Goal: Feedback & Contribution: Submit feedback/report problem

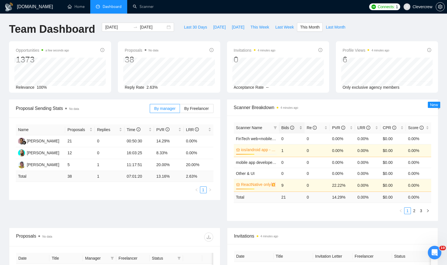
click at [286, 127] on span "Bids" at bounding box center [287, 127] width 13 height 5
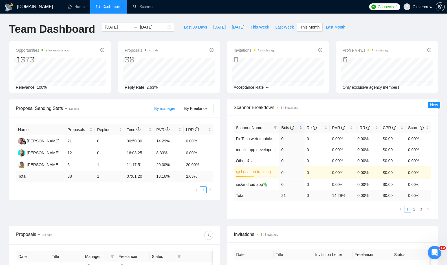
click at [286, 127] on span "Bids" at bounding box center [287, 127] width 13 height 5
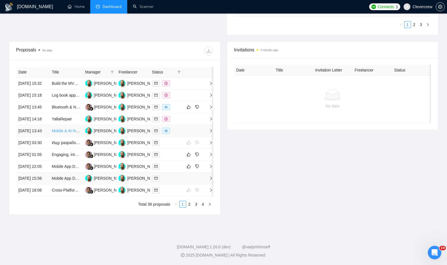
scroll to position [217, 0]
click at [210, 105] on icon "right" at bounding box center [211, 107] width 4 height 4
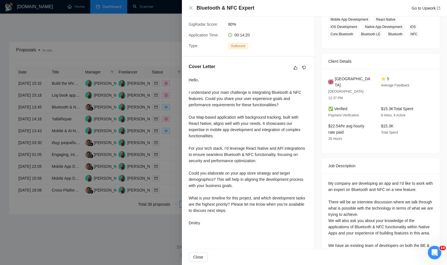
scroll to position [0, 0]
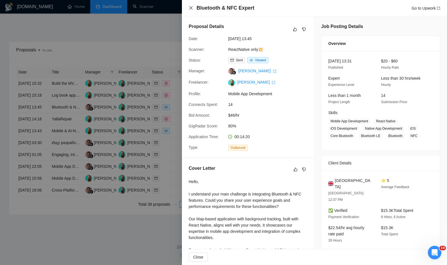
click at [190, 7] on icon "close" at bounding box center [191, 8] width 5 height 5
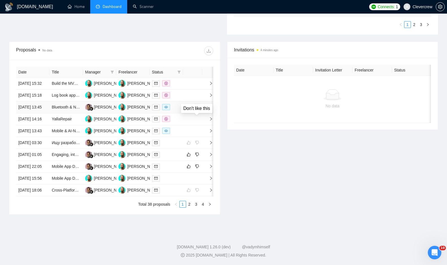
click at [197, 105] on icon "dislike" at bounding box center [197, 107] width 4 height 5
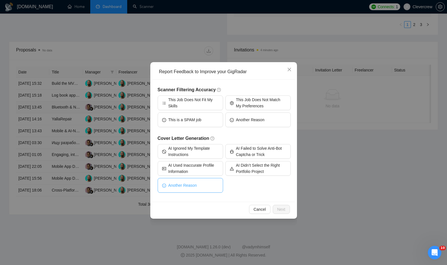
click at [206, 185] on button "Another Reason" at bounding box center [190, 185] width 65 height 15
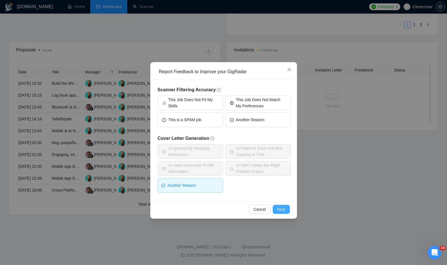
click at [280, 210] on span "Next" at bounding box center [281, 209] width 8 height 6
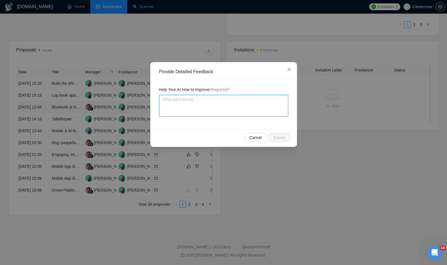
click at [202, 101] on textarea at bounding box center [223, 105] width 129 height 21
type textarea "T"
type textarea "Th"
type textarea "The"
type textarea "The c"
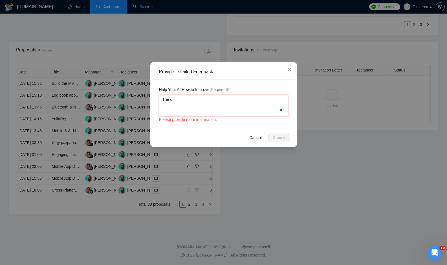
type textarea "The co"
type textarea "The cov"
type textarea "The cove"
type textarea "The cover"
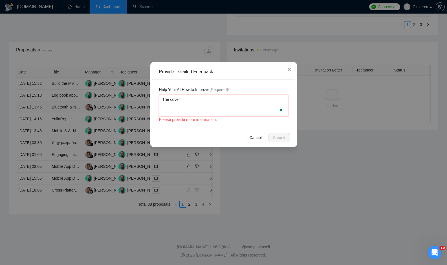
type textarea "The cover l"
type textarea "The cover le"
type textarea "The cover let"
type textarea "The cover lett"
type textarea "The cover lette"
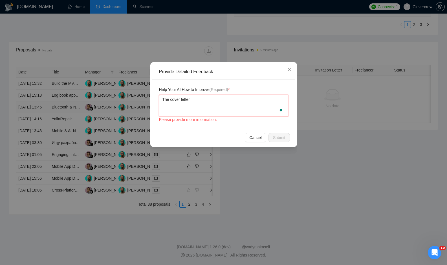
type textarea "The cover letter"
type textarea "The cover letter d"
type textarea "The cover letter di"
type textarea "The cover letter did"
type textarea "The cover letter didn"
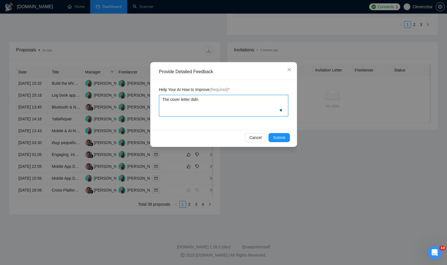
type textarea "The cover letter didn'"
type textarea "The cover letter didn't"
type textarea "The cover letter didn't m"
type textarea "The cover letter didn't ma"
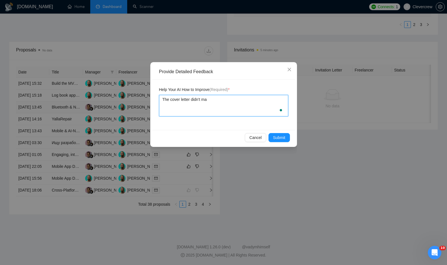
type textarea "The cover letter didn't mat"
type textarea "The cover letter didn't matc"
type textarea "The cover letter didn't matcv"
type textarea "The cover letter didn't matcvh"
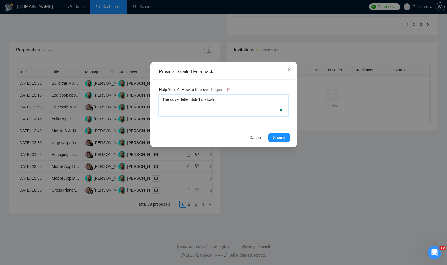
type textarea "The cover letter didn't matcvh"
type textarea "The cover letter didn't matcv"
type textarea "The cover letter didn't matc"
type textarea "The cover letter didn't match"
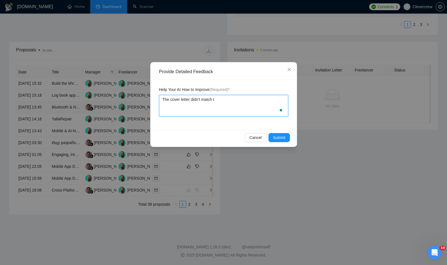
type textarea "The cover letter didn't match th"
type textarea "The cover letter didn't match the"
type textarea "The cover letter didn't match the cl"
type textarea "The cover letter didn't match the cli"
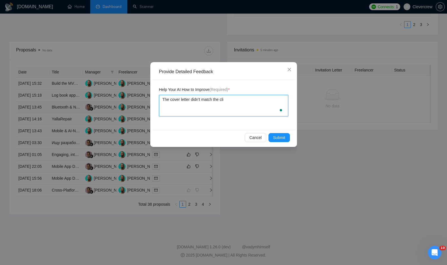
type textarea "The cover letter didn't match the clie"
type textarea "The cover letter didn't match the clien"
type textarea "The cover letter didn't match the client"
type textarea "The cover letter didn't match the client'"
type textarea "The cover letter didn't match the client's"
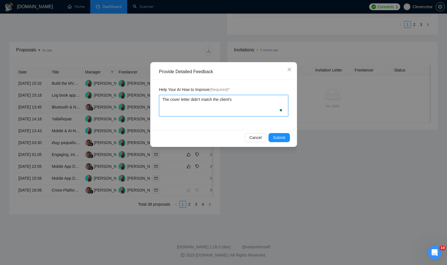
type textarea "The cover letter didn't match the client's"
type textarea "The cover letter didn't match the client's e"
type textarea "The cover letter didn't match the client's ex"
type textarea "The cover letter didn't match the client's exp"
type textarea "The cover letter didn't match the client's expe"
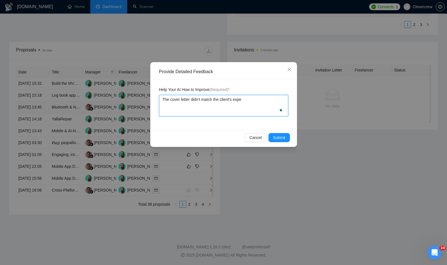
type textarea "The cover letter didn't match the client's expec"
type textarea "The cover letter didn't match the client's expect"
type textarea "The cover letter didn't match the client's expecta"
type textarea "The cover letter didn't match the client's expectat"
type textarea "The cover letter didn't match the client's expectati"
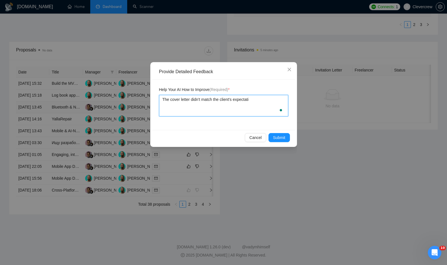
type textarea "The cover letter didn't match the client's expectatio"
type textarea "The cover letter didn't match the client's expectation"
type textarea "The cover letter didn't match the client's expectations"
click at [278, 138] on span "Submit" at bounding box center [279, 137] width 12 height 6
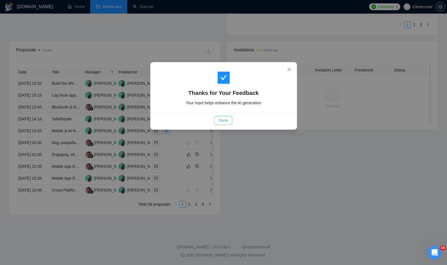
click at [222, 120] on span "Done" at bounding box center [223, 120] width 9 height 6
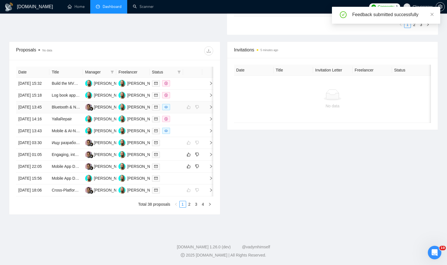
scroll to position [214, 0]
click at [189, 207] on link "2" at bounding box center [189, 204] width 6 height 6
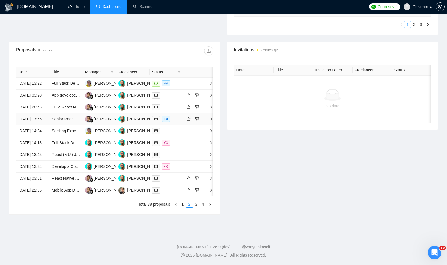
click at [210, 117] on icon "right" at bounding box center [211, 119] width 4 height 4
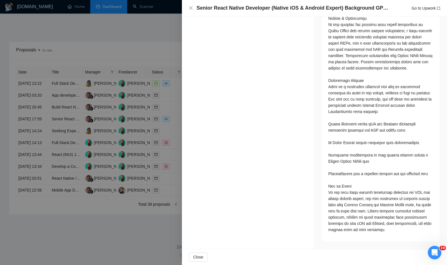
scroll to position [475, 0]
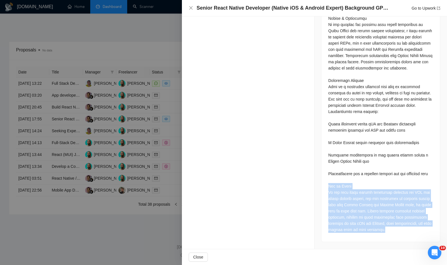
drag, startPoint x: 329, startPoint y: 187, endPoint x: 421, endPoint y: 232, distance: 101.9
click at [421, 232] on div at bounding box center [380, 21] width 105 height 422
copy div "How to Apply If you have built robust background services for GPS and motion se…"
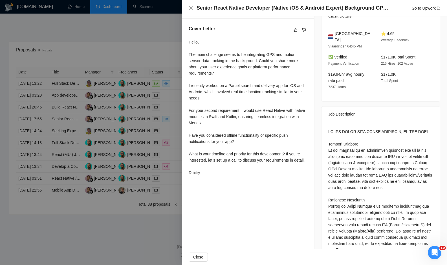
scroll to position [131, 0]
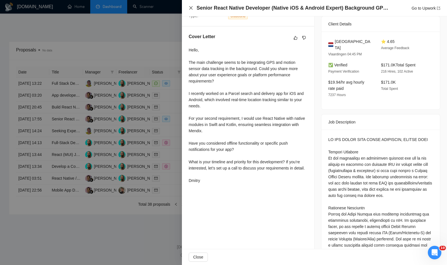
click at [190, 8] on icon "close" at bounding box center [190, 7] width 3 height 3
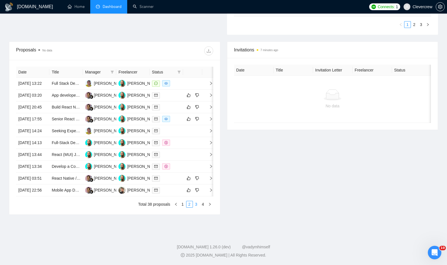
click at [197, 207] on link "3" at bounding box center [196, 204] width 6 height 6
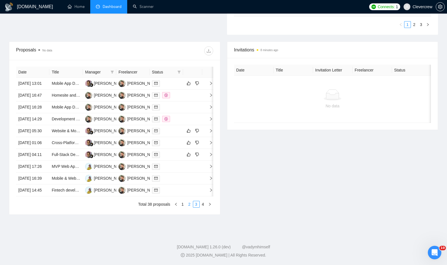
click at [189, 207] on link "2" at bounding box center [189, 204] width 6 height 6
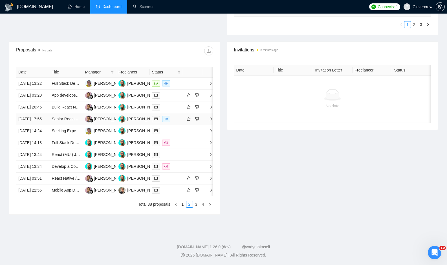
click at [210, 117] on icon "right" at bounding box center [211, 119] width 4 height 4
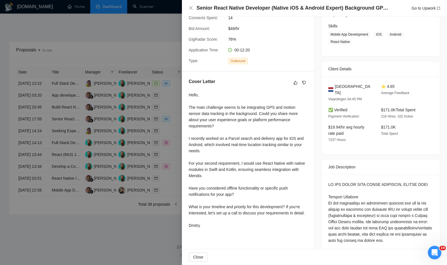
scroll to position [215, 0]
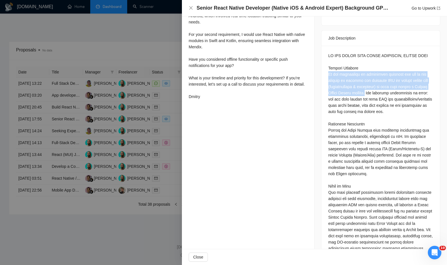
drag, startPoint x: 328, startPoint y: 73, endPoint x: 383, endPoint y: 93, distance: 59.1
click at [383, 93] on div at bounding box center [381, 265] width 118 height 438
copy div "We are developing an innovative solution for one of our clients to capture and …"
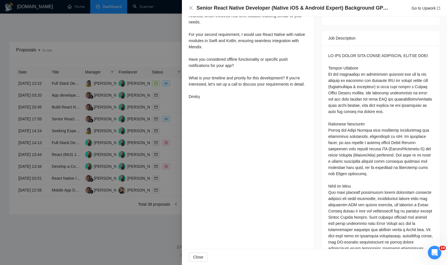
click at [396, 111] on div at bounding box center [380, 263] width 105 height 422
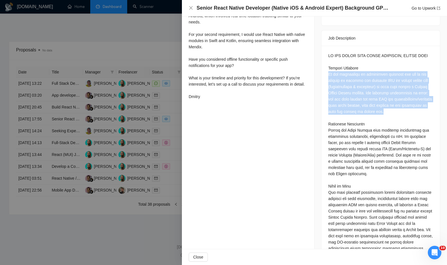
drag, startPoint x: 336, startPoint y: 116, endPoint x: 322, endPoint y: 71, distance: 48.0
click at [322, 70] on div at bounding box center [381, 265] width 118 height 438
copy div "We are developing an innovative solution for one of our clients to capture and …"
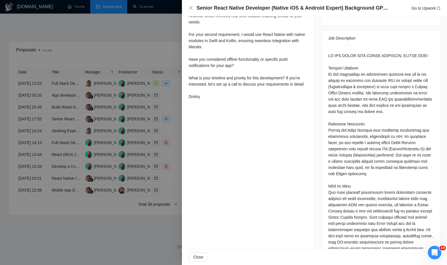
click at [373, 179] on div at bounding box center [380, 263] width 105 height 422
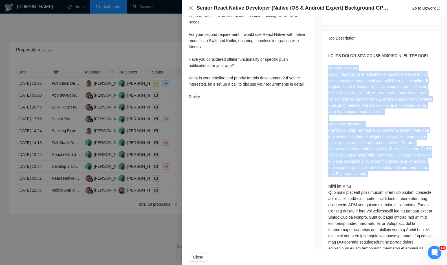
drag, startPoint x: 373, startPoint y: 179, endPoint x: 324, endPoint y: 70, distance: 119.3
click at [324, 70] on div at bounding box center [381, 265] width 118 height 438
copy div "Project Overview We are developing an innovative solution for one of our client…"
click at [191, 9] on icon "close" at bounding box center [191, 8] width 5 height 5
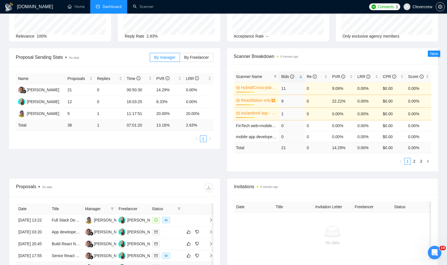
scroll to position [0, 0]
